Goal: Task Accomplishment & Management: Complete application form

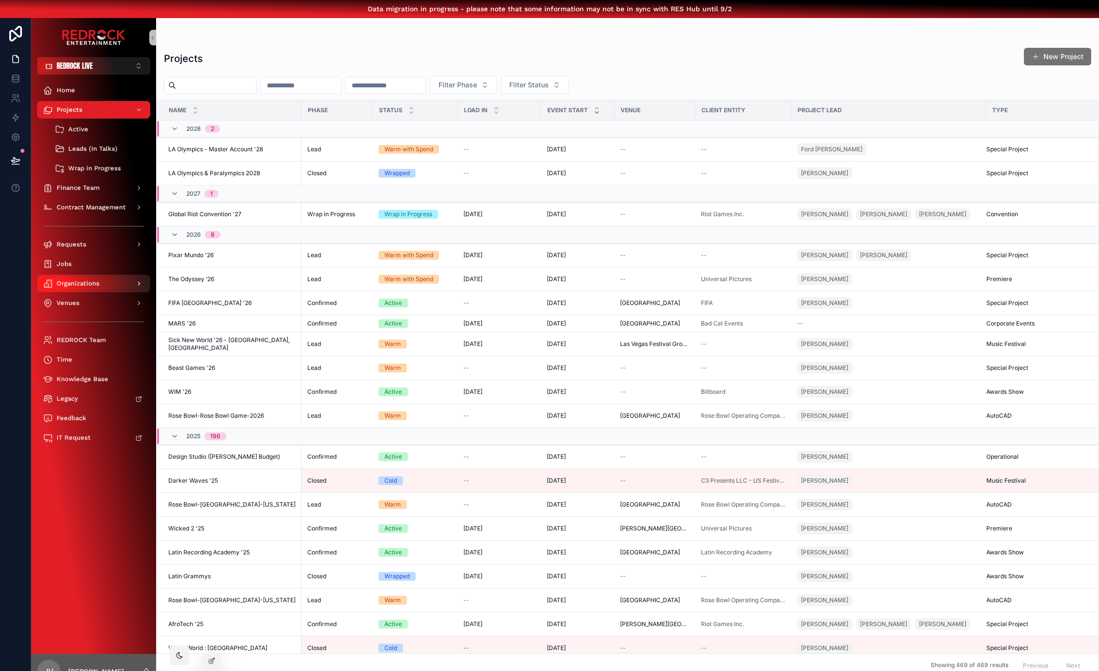
click at [99, 286] on div "Organizations" at bounding box center [93, 284] width 101 height 16
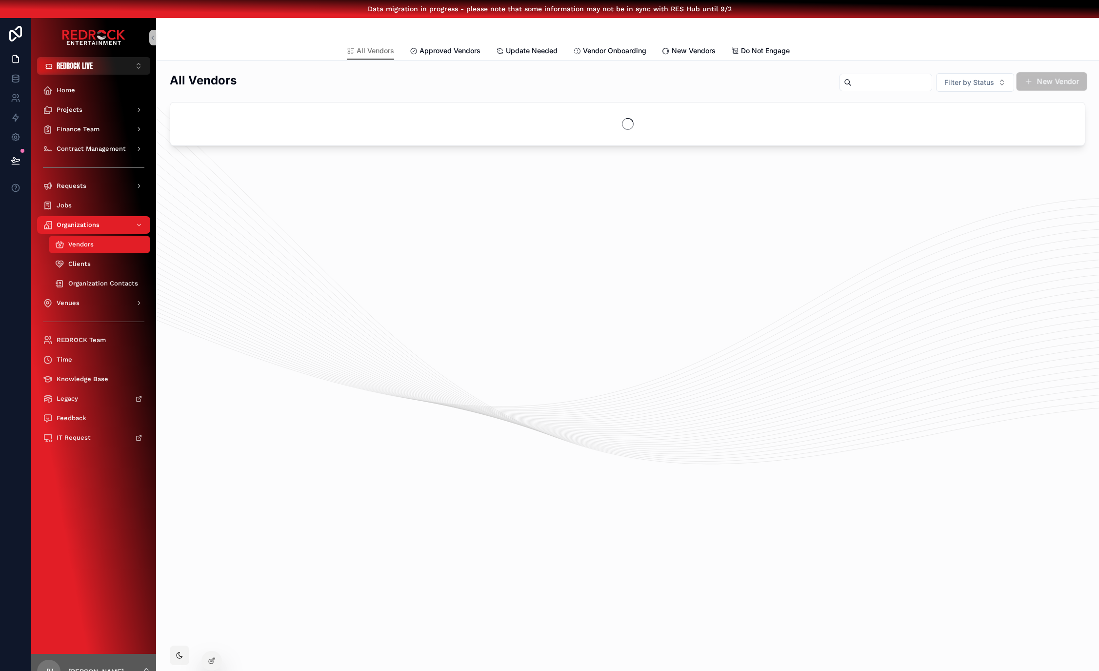
click at [1043, 84] on button "New Vendor" at bounding box center [1051, 81] width 71 height 19
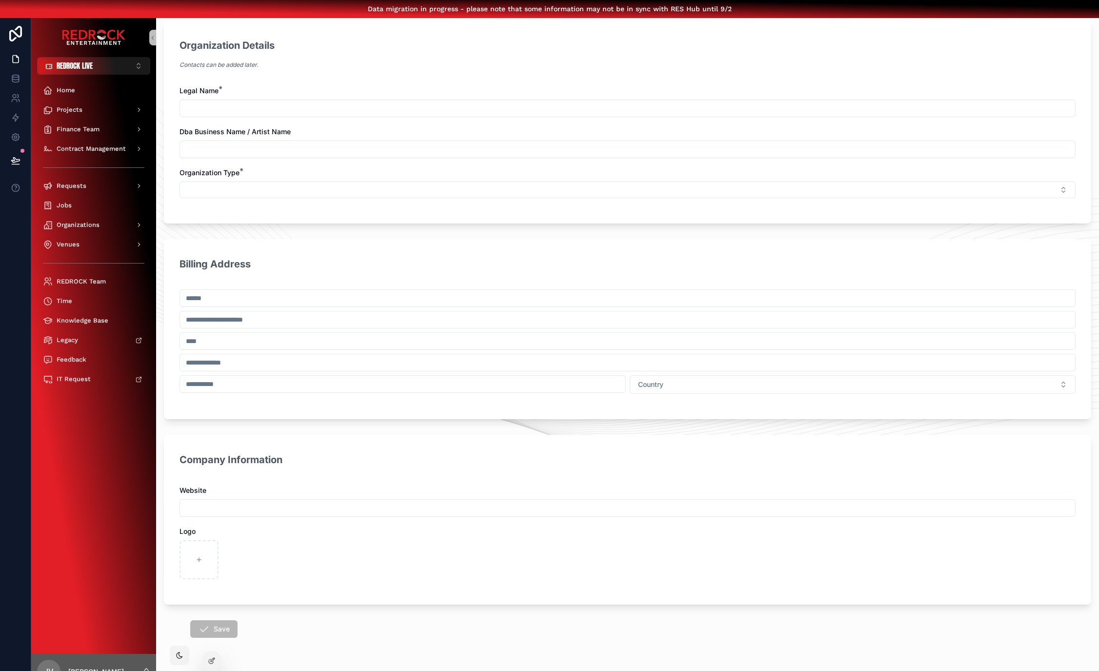
scroll to position [64, 0]
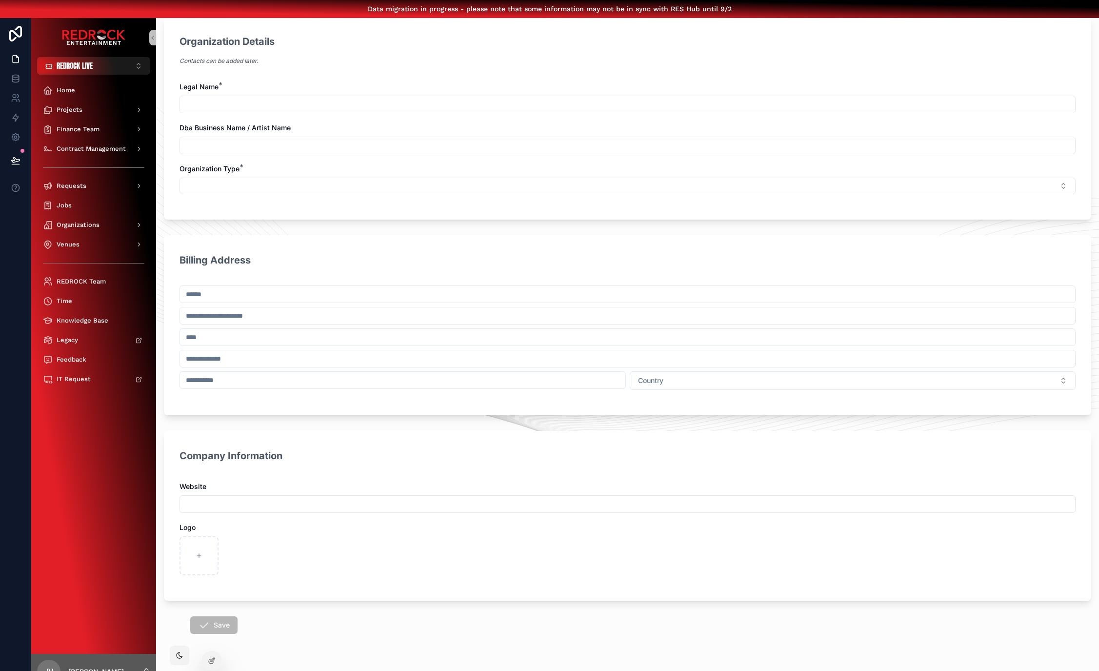
click at [263, 356] on input "scrollable content" at bounding box center [627, 359] width 895 height 14
drag, startPoint x: 391, startPoint y: 254, endPoint x: 346, endPoint y: 252, distance: 44.4
drag, startPoint x: 346, startPoint y: 252, endPoint x: 301, endPoint y: 251, distance: 45.4
click at [15, 59] on icon at bounding box center [16, 59] width 10 height 10
click at [67, 63] on span "REDROCK LIVE" at bounding box center [75, 66] width 36 height 10
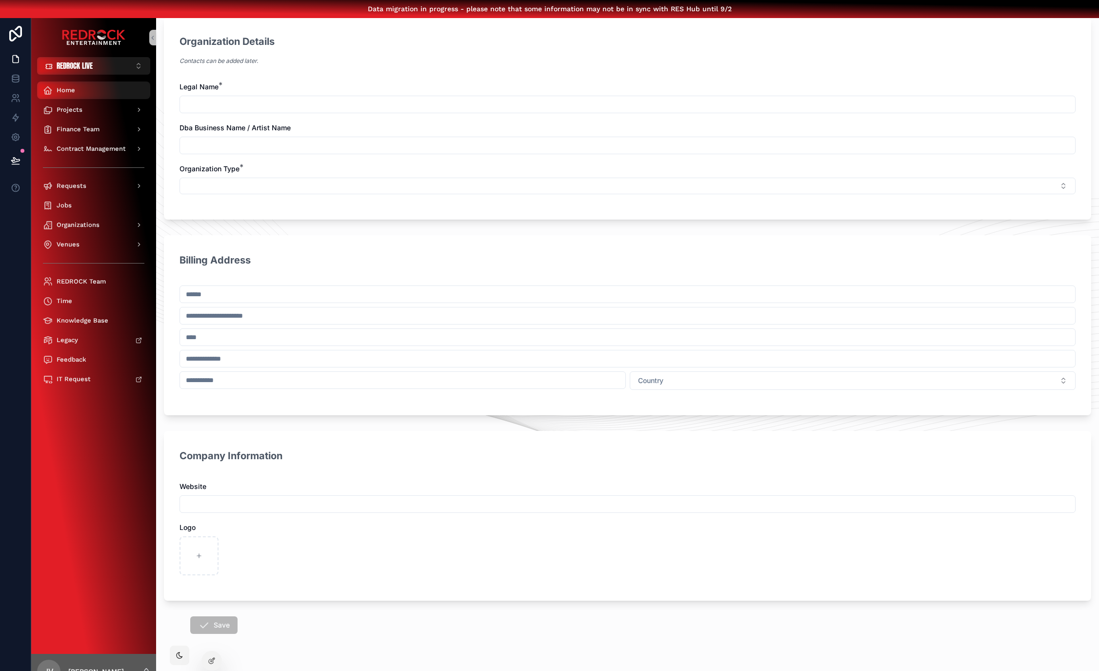
click at [68, 95] on div "Home" at bounding box center [93, 90] width 101 height 16
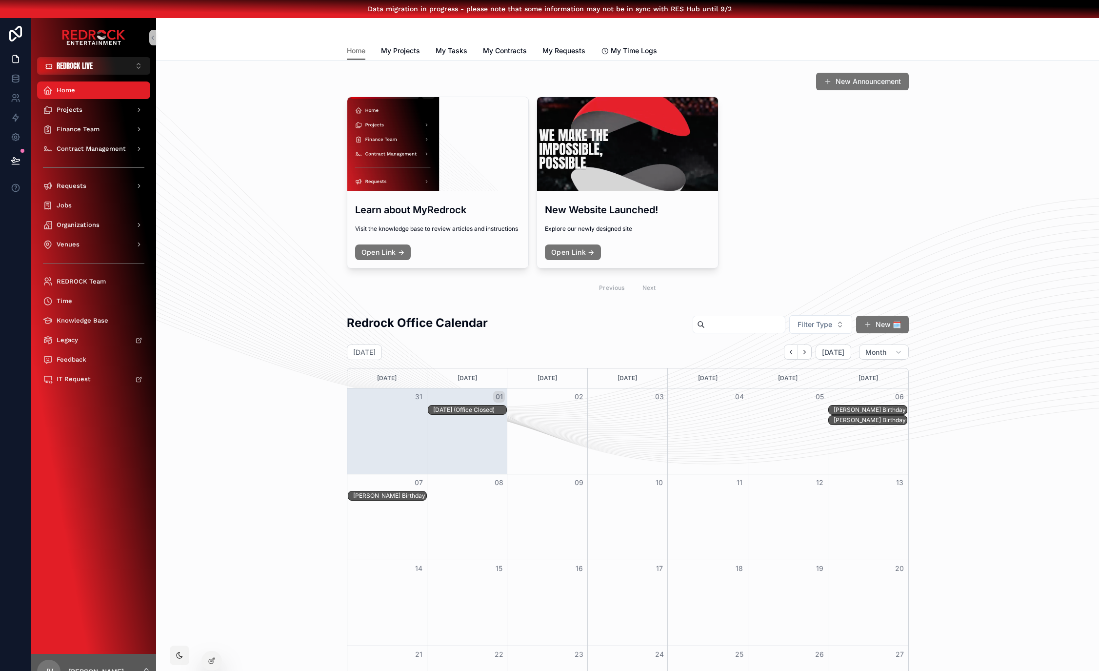
drag, startPoint x: 249, startPoint y: 126, endPoint x: 232, endPoint y: 119, distance: 18.2
drag, startPoint x: 230, startPoint y: 111, endPoint x: 226, endPoint y: 105, distance: 6.8
drag, startPoint x: 205, startPoint y: 91, endPoint x: 191, endPoint y: 78, distance: 19.3
drag, startPoint x: 188, startPoint y: 74, endPoint x: 172, endPoint y: 64, distance: 19.0
